Goal: Transaction & Acquisition: Purchase product/service

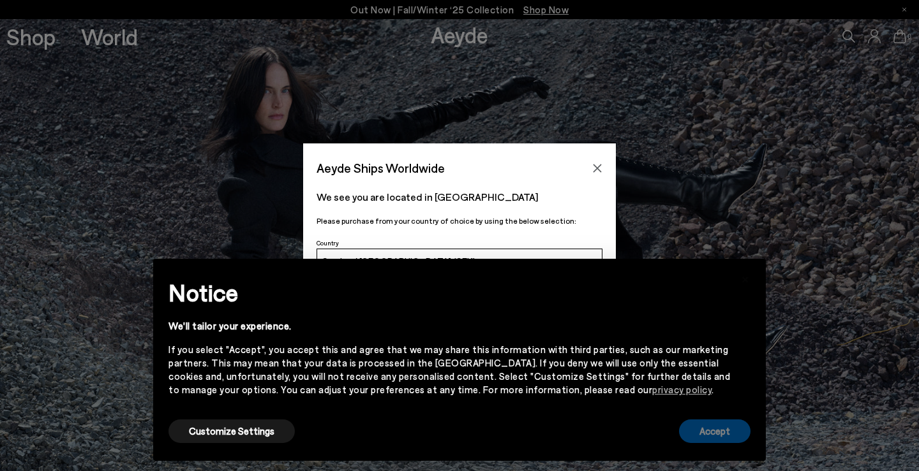
click at [727, 432] on button "Accept" at bounding box center [714, 432] width 71 height 24
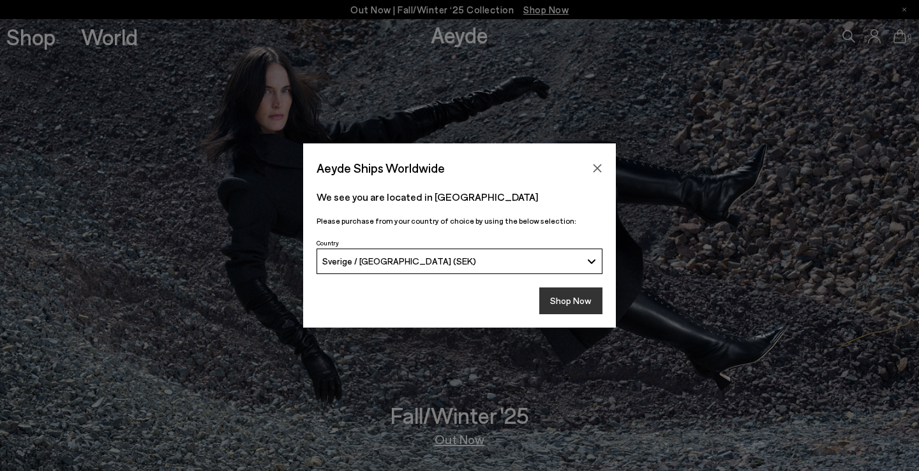
click at [570, 302] on button "Shop Now" at bounding box center [570, 301] width 63 height 27
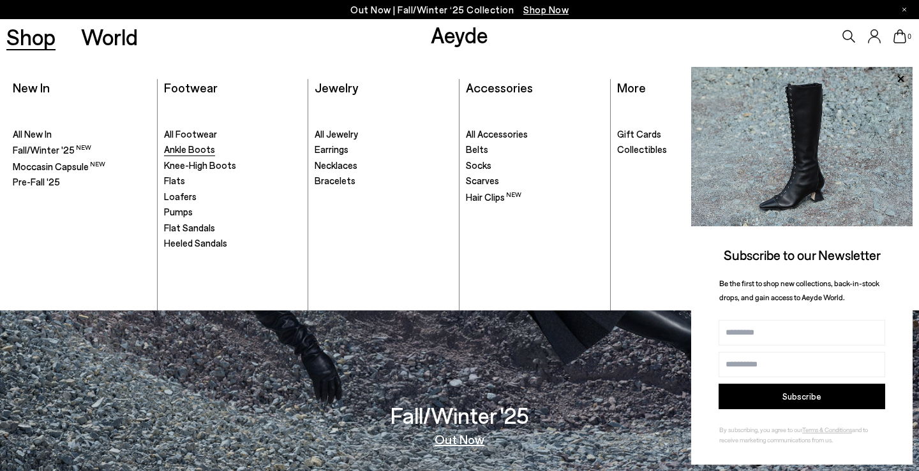
click at [184, 147] on span "Ankle Boots" at bounding box center [189, 149] width 51 height 11
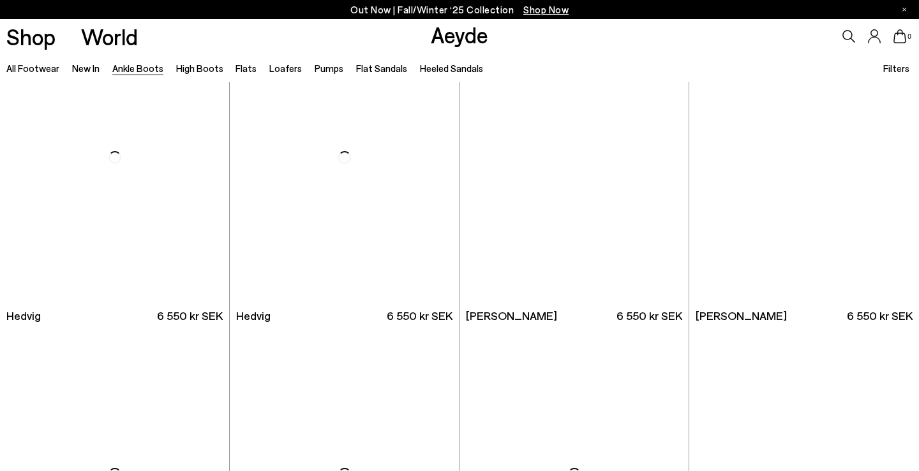
scroll to position [386, 0]
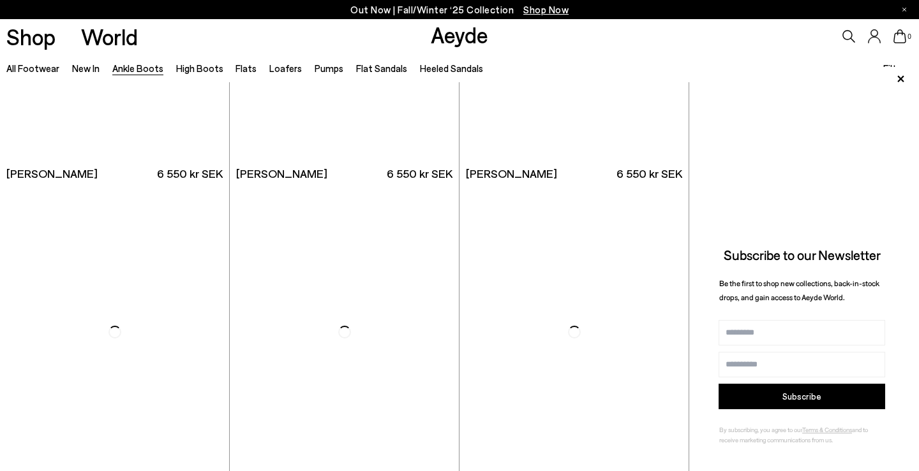
scroll to position [2274, 0]
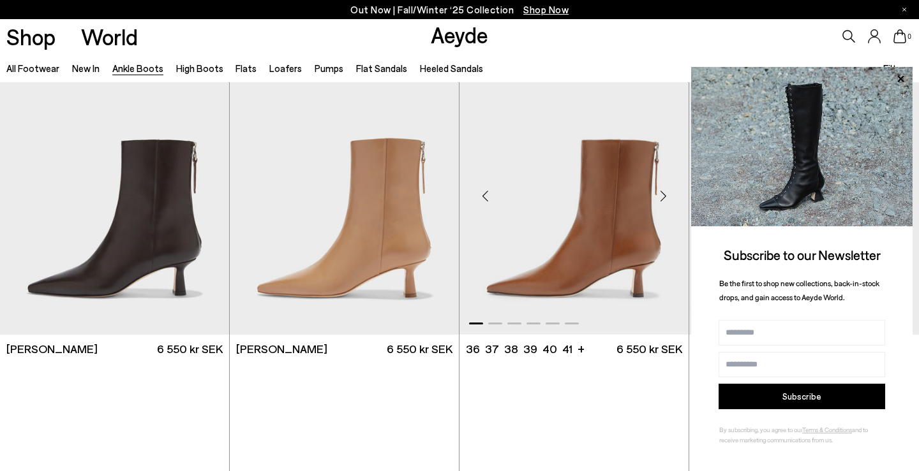
scroll to position [2888, 0]
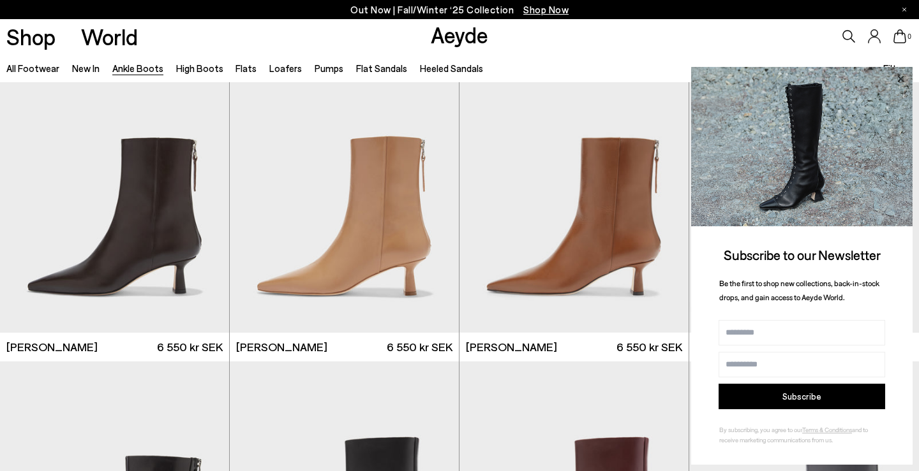
click at [900, 82] on icon at bounding box center [900, 79] width 17 height 17
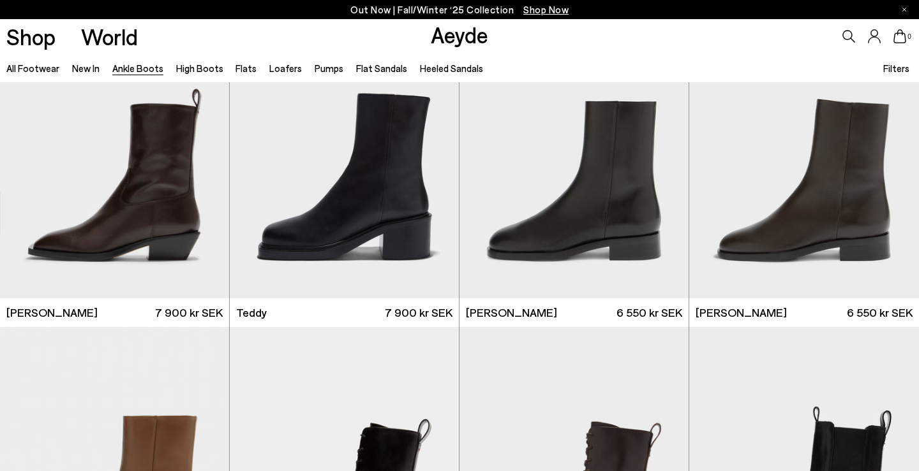
scroll to position [4021, 0]
